Goal: Task Accomplishment & Management: Use online tool/utility

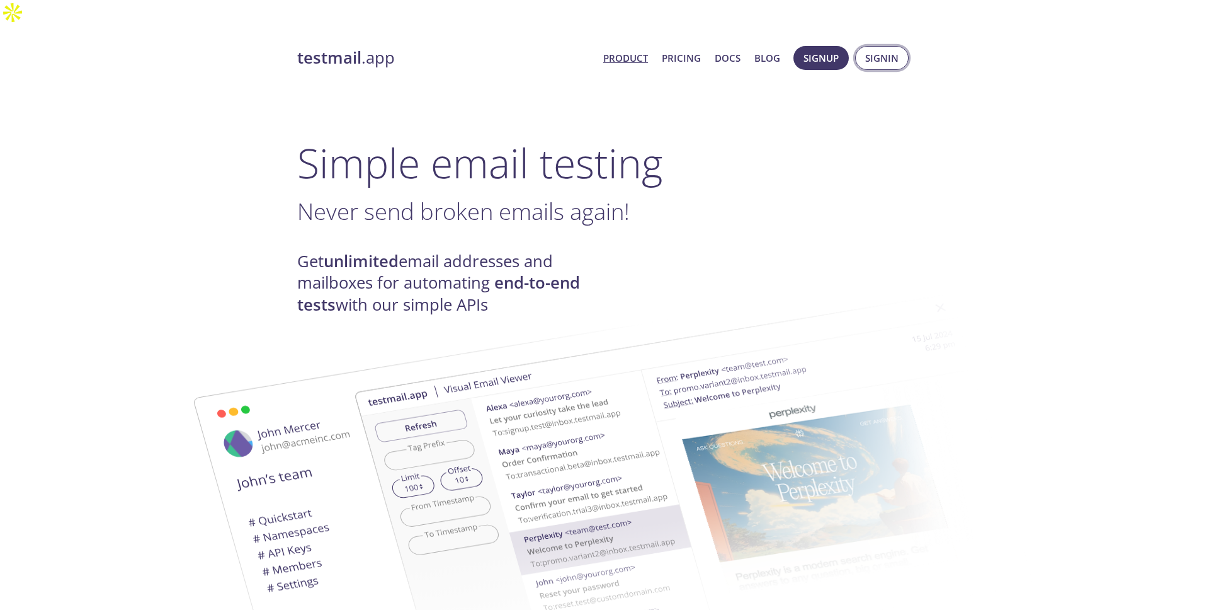
click at [888, 50] on span "Signin" at bounding box center [882, 58] width 33 height 16
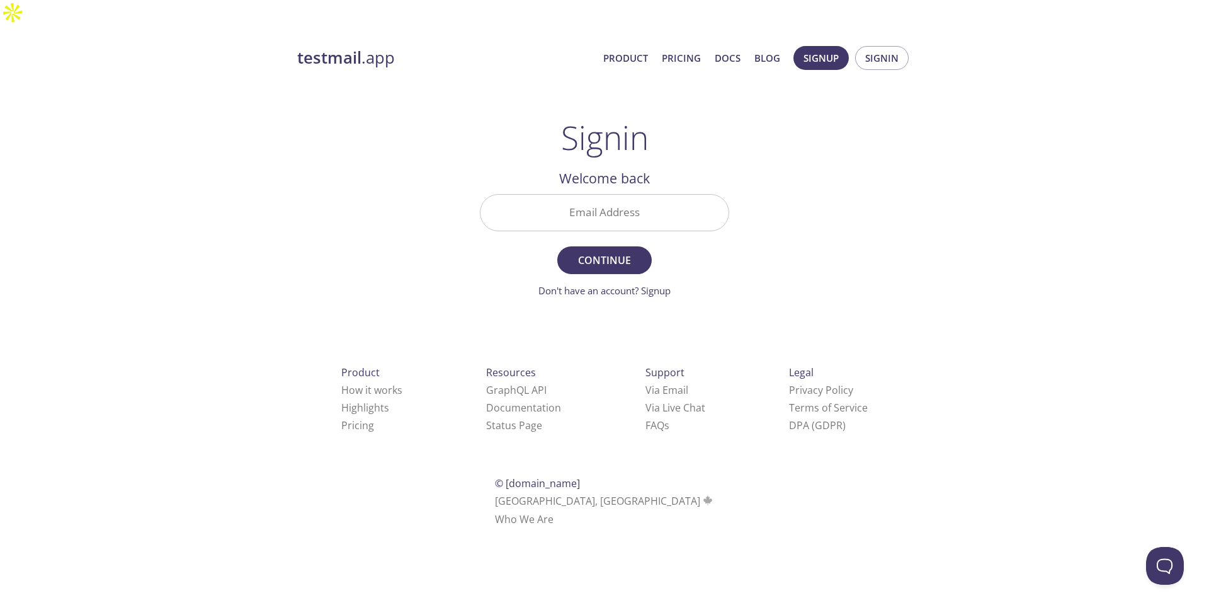
click at [619, 195] on input "Email Address" at bounding box center [605, 213] width 248 height 36
type input "[EMAIL_ADDRESS][DOMAIN_NAME]"
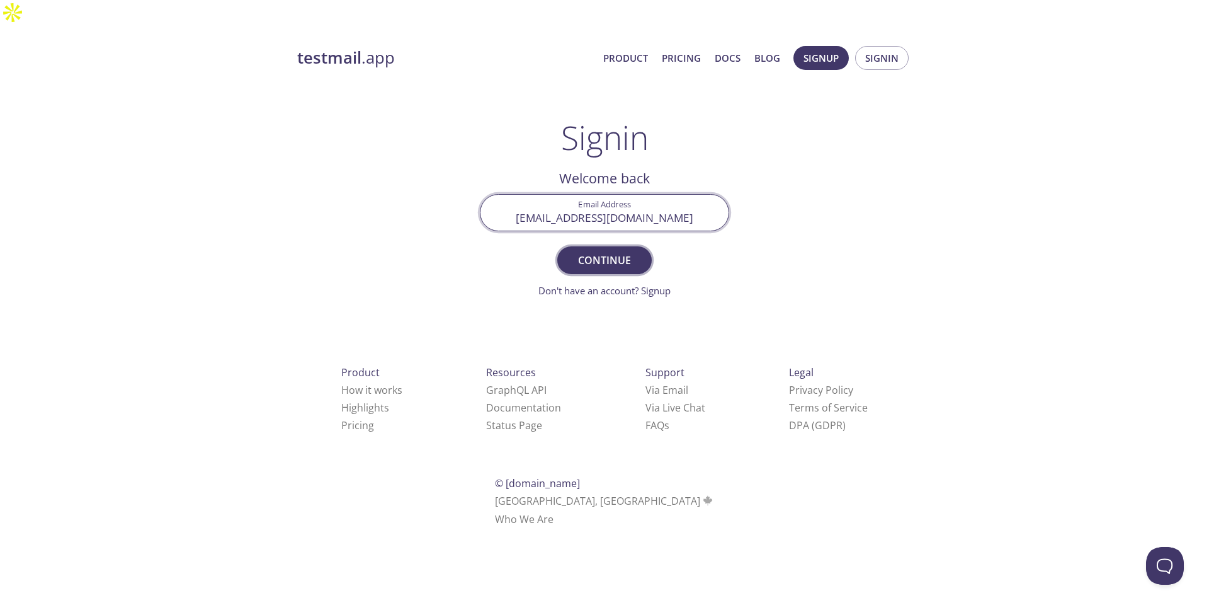
click at [603, 251] on span "Continue" at bounding box center [604, 260] width 67 height 18
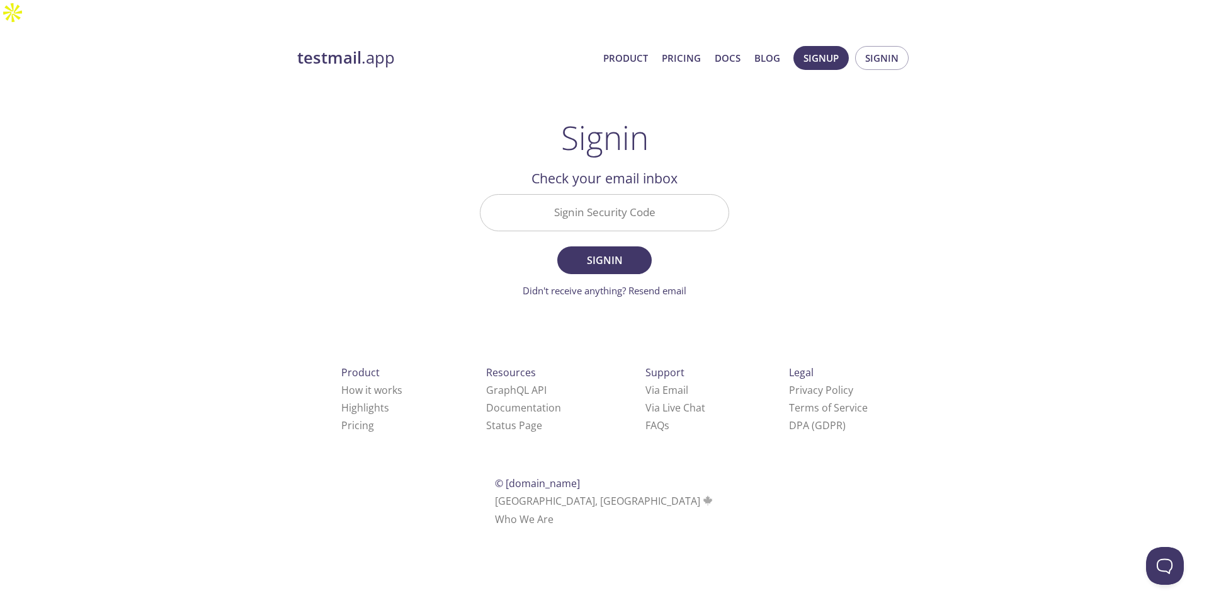
click at [566, 195] on input "Signin Security Code" at bounding box center [605, 213] width 248 height 36
paste input "R7KN6XG"
type input "R7KN6XG"
click at [614, 251] on span "Signin" at bounding box center [604, 260] width 67 height 18
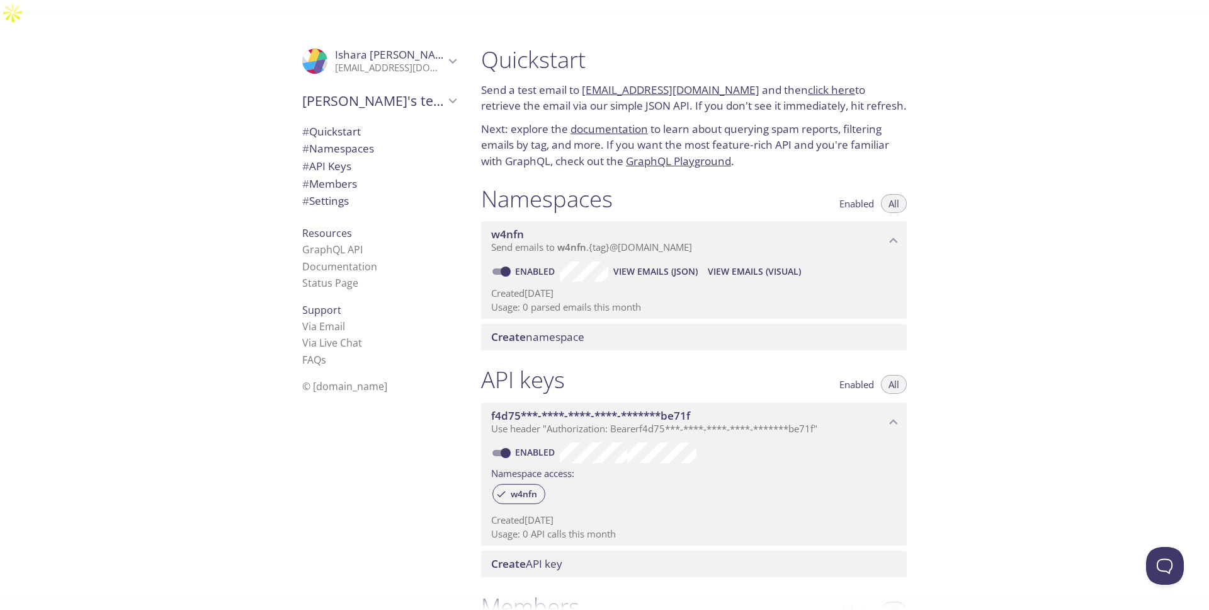
click at [663, 264] on span "View Emails (JSON)" at bounding box center [656, 271] width 84 height 15
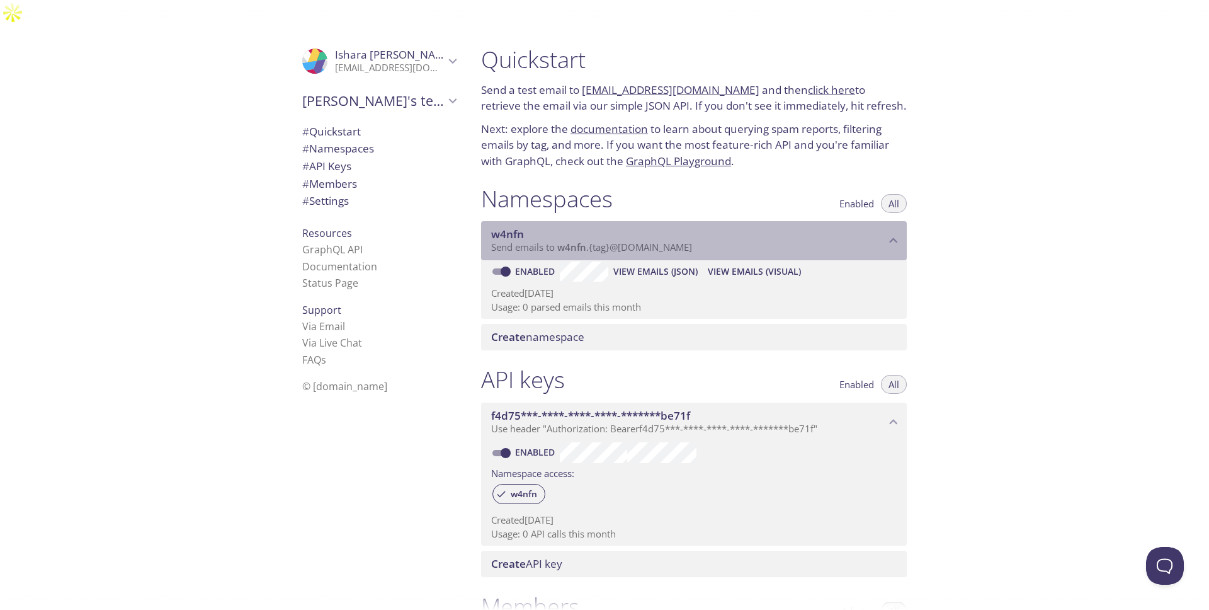
drag, startPoint x: 558, startPoint y: 220, endPoint x: 678, endPoint y: 227, distance: 121.1
click at [678, 241] on span "Send emails to w4nfn . {tag} @[DOMAIN_NAME]" at bounding box center [591, 247] width 201 height 13
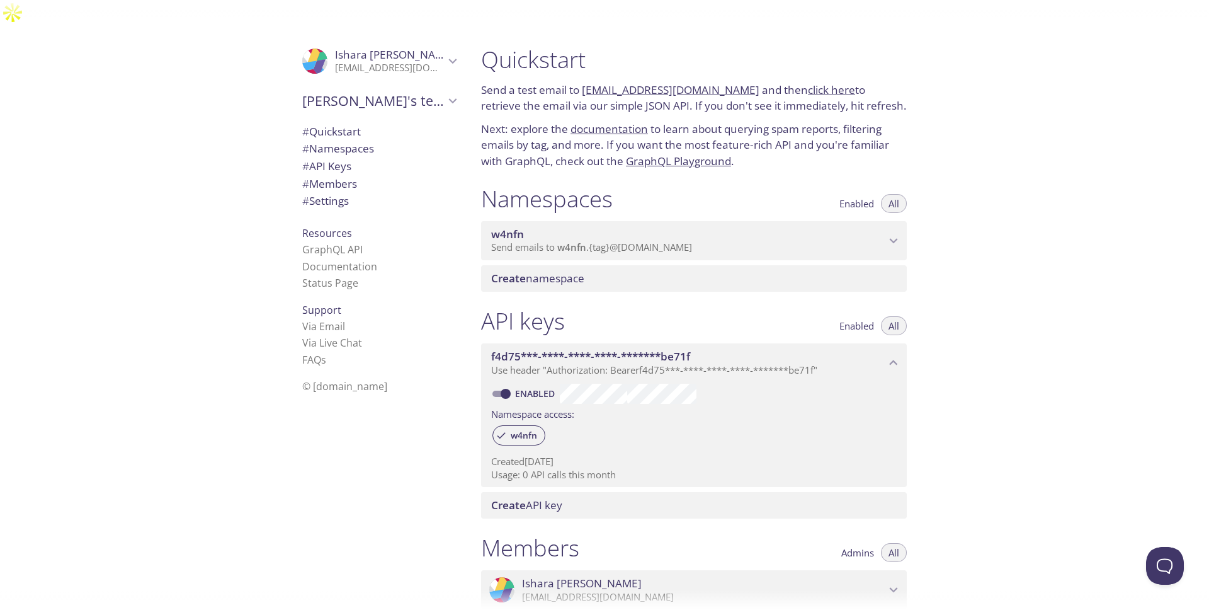
click at [671, 227] on span "w4nfn" at bounding box center [688, 234] width 394 height 14
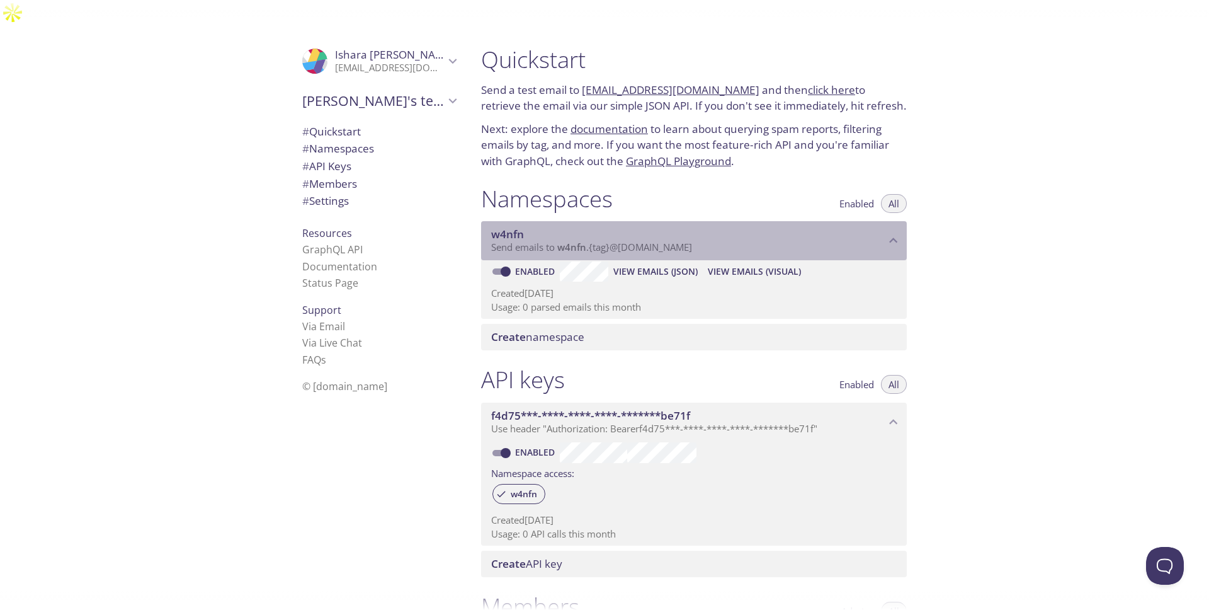
drag, startPoint x: 840, startPoint y: 219, endPoint x: 617, endPoint y: 280, distance: 231.2
click at [617, 280] on div "w4nfn Send emails to w4nfn . {tag} @[DOMAIN_NAME] Enabled View Emails (JSON) Vi…" at bounding box center [694, 270] width 426 height 98
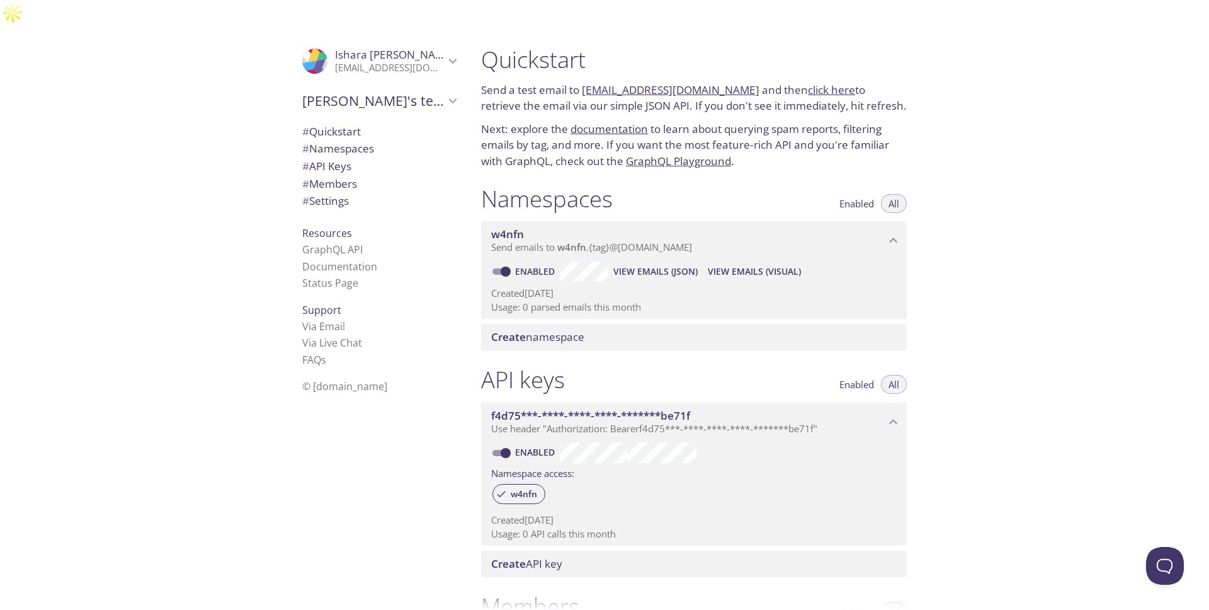
drag, startPoint x: 484, startPoint y: 207, endPoint x: 593, endPoint y: 223, distance: 110.1
click at [593, 223] on div "Namespaces Enabled All w4nfn Send emails to w4nfn . {tag} @[DOMAIN_NAME] Enable…" at bounding box center [694, 267] width 446 height 181
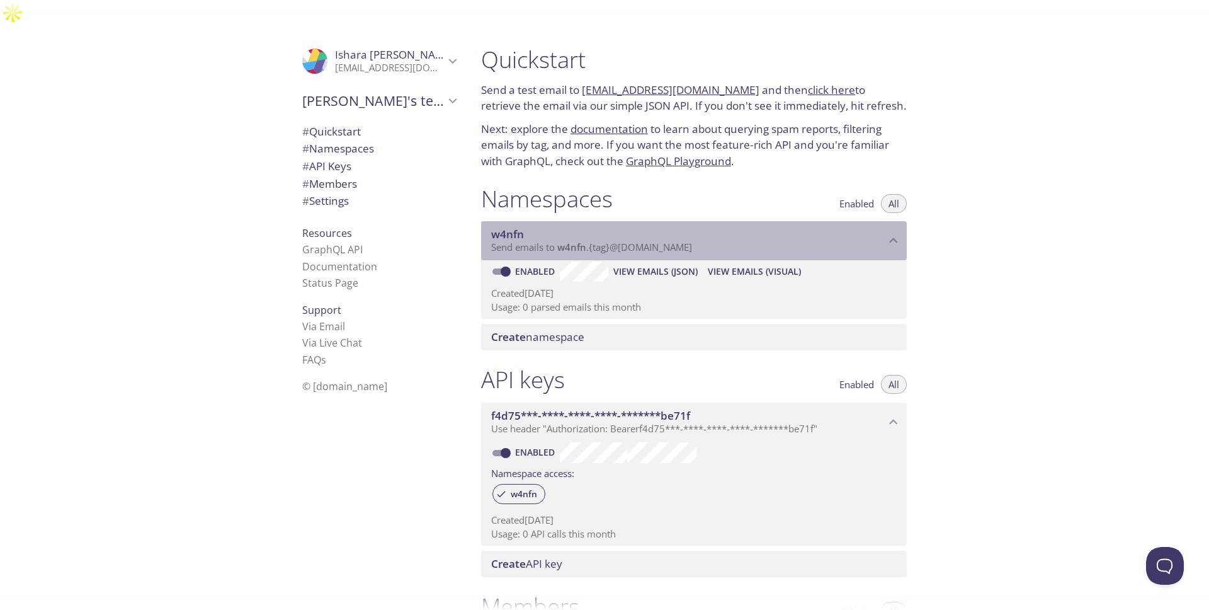
drag, startPoint x: 721, startPoint y: 226, endPoint x: 529, endPoint y: 209, distance: 192.8
click at [530, 227] on div "w4nfn Send emails to w4nfn . {tag} @[DOMAIN_NAME]" at bounding box center [688, 240] width 394 height 26
